Goal: Task Accomplishment & Management: Manage account settings

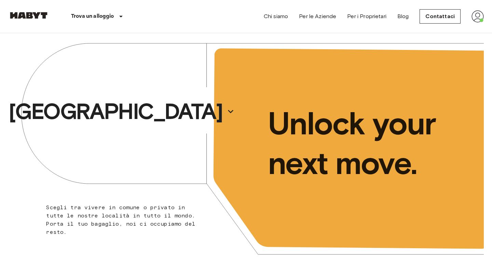
click at [475, 12] on img at bounding box center [478, 16] width 12 height 12
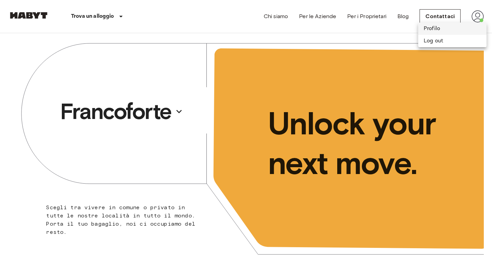
click at [454, 27] on li "Profilo" at bounding box center [452, 29] width 68 height 12
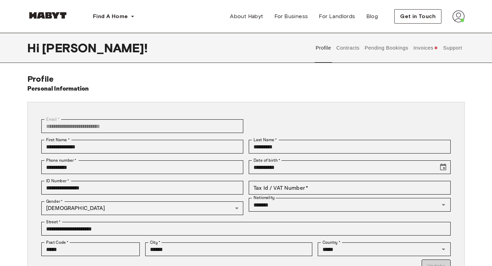
click at [414, 50] on button "Invoices" at bounding box center [426, 48] width 26 height 30
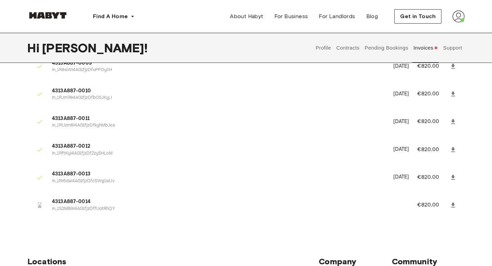
scroll to position [315, 0]
click at [454, 206] on icon at bounding box center [453, 204] width 7 height 7
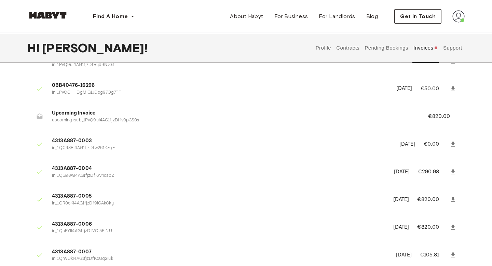
scroll to position [0, 0]
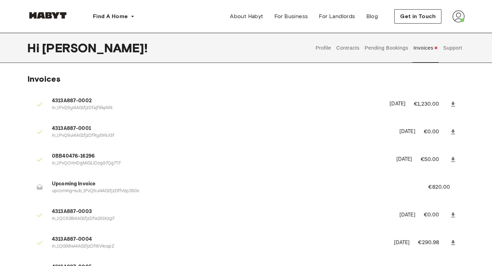
click at [349, 50] on button "Contracts" at bounding box center [348, 48] width 25 height 30
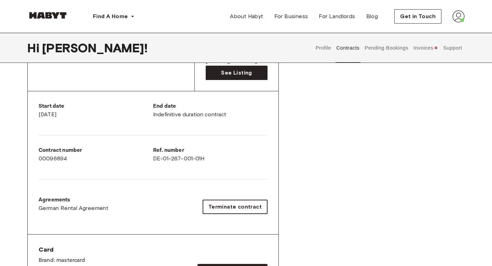
scroll to position [104, 0]
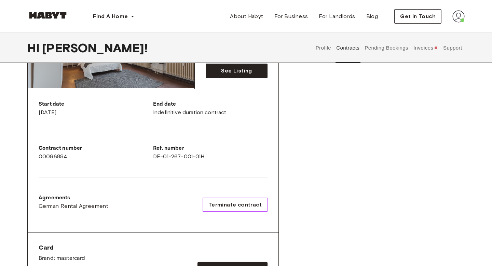
click at [245, 202] on span "Terminate contract" at bounding box center [234, 205] width 53 height 8
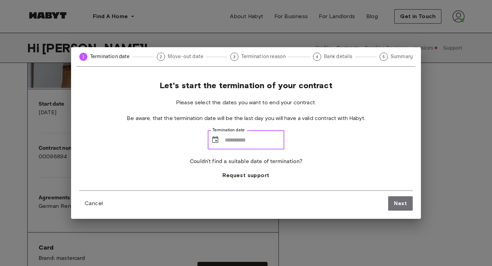
click at [230, 139] on input "Termination date" at bounding box center [254, 139] width 59 height 19
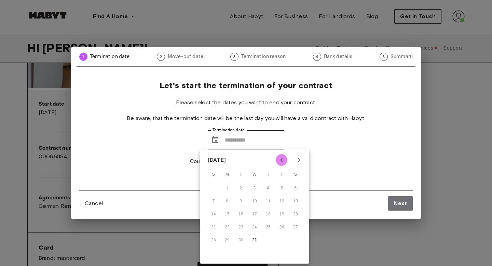
click at [279, 157] on icon "Previous month" at bounding box center [282, 160] width 8 height 8
click at [282, 240] on div "26 27 28 29 30 31" at bounding box center [254, 240] width 109 height 12
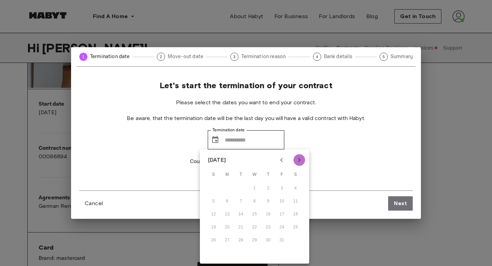
click at [302, 158] on icon "Next month" at bounding box center [299, 160] width 8 height 8
click at [282, 161] on icon "Previous month" at bounding box center [281, 160] width 2 height 4
click at [255, 188] on div "1 2 3 4" at bounding box center [254, 188] width 109 height 12
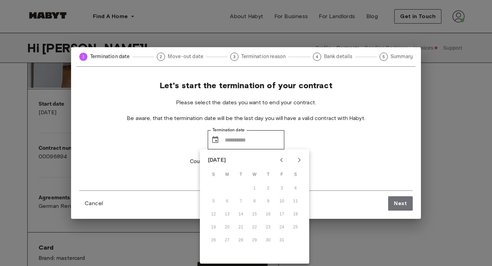
click at [255, 188] on div "1 2 3 4" at bounding box center [254, 188] width 109 height 12
click at [326, 132] on div "Let's start the termination of your contract Please select the dates you want t…" at bounding box center [246, 135] width 334 height 110
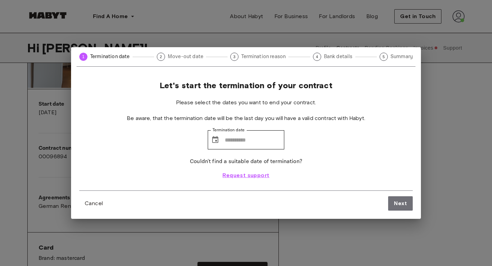
click at [255, 174] on span "Request support" at bounding box center [246, 175] width 47 height 8
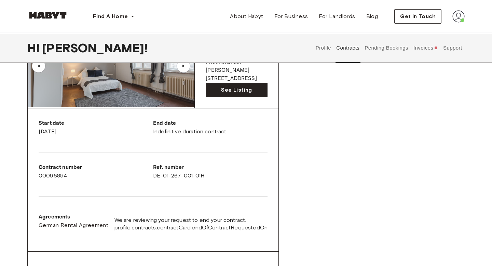
scroll to position [93, 0]
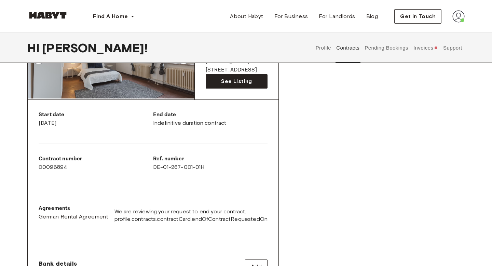
click at [431, 51] on button "Invoices" at bounding box center [426, 48] width 26 height 30
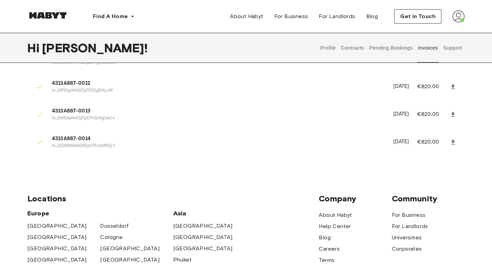
scroll to position [347, 0]
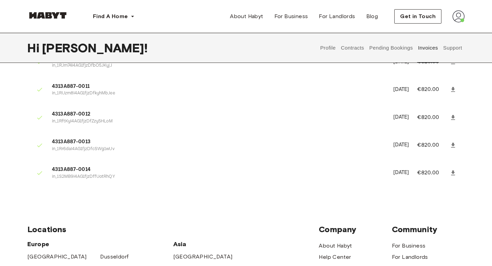
click at [404, 50] on button "Pending Bookings" at bounding box center [390, 48] width 45 height 30
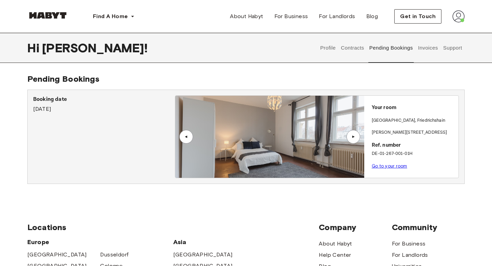
click at [453, 49] on button "Support" at bounding box center [452, 48] width 21 height 30
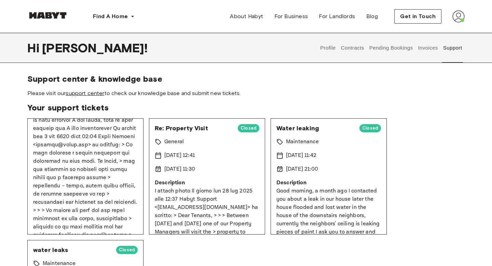
click at [94, 95] on link "support center" at bounding box center [85, 93] width 39 height 6
click at [356, 46] on button "Contracts" at bounding box center [352, 48] width 25 height 30
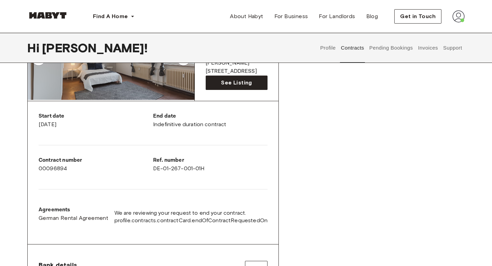
scroll to position [97, 0]
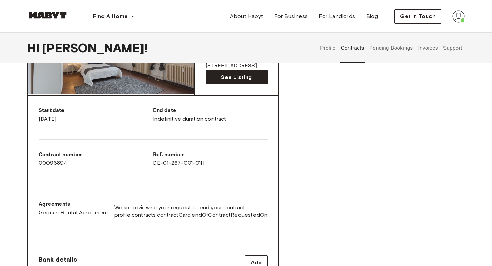
click at [210, 215] on span "profile.contracts.contractCard.endOfContractRequestedOn" at bounding box center [191, 215] width 153 height 8
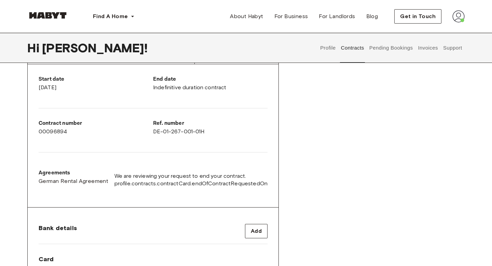
scroll to position [129, 0]
click at [123, 172] on span "We are reviewing your request to end your contract." at bounding box center [191, 176] width 153 height 8
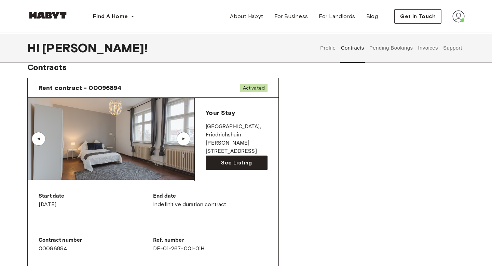
scroll to position [10, 0]
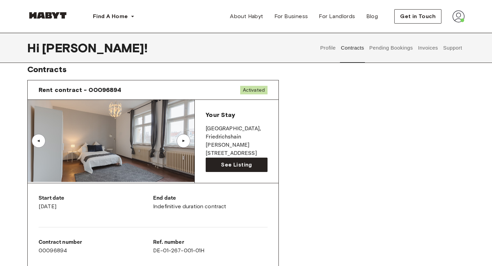
click at [326, 51] on button "Profile" at bounding box center [328, 48] width 17 height 30
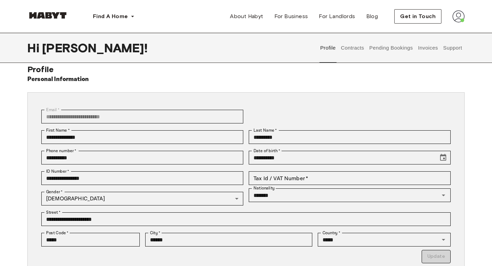
click at [358, 48] on button "Contracts" at bounding box center [352, 48] width 25 height 30
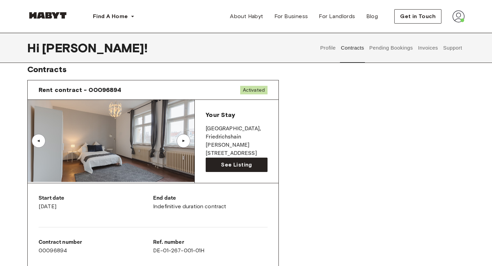
click at [381, 48] on button "Pending Bookings" at bounding box center [390, 48] width 45 height 30
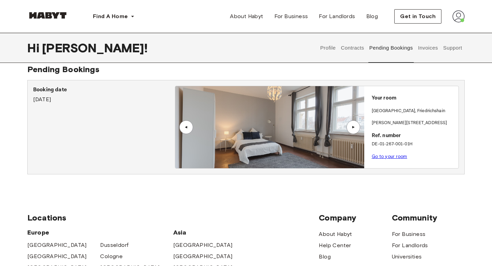
click at [422, 46] on button "Invoices" at bounding box center [428, 48] width 22 height 30
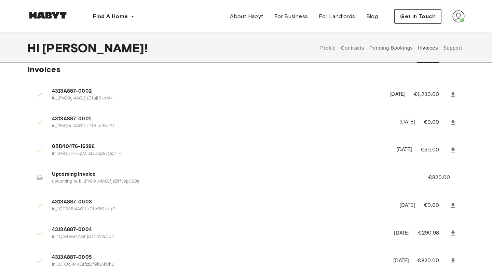
click at [461, 49] on button "Support" at bounding box center [452, 48] width 21 height 30
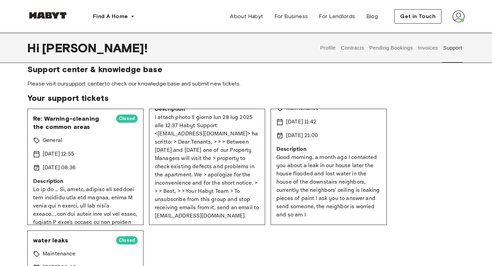
scroll to position [65, 0]
click at [90, 86] on link "support center" at bounding box center [85, 83] width 39 height 6
